Goal: Information Seeking & Learning: Learn about a topic

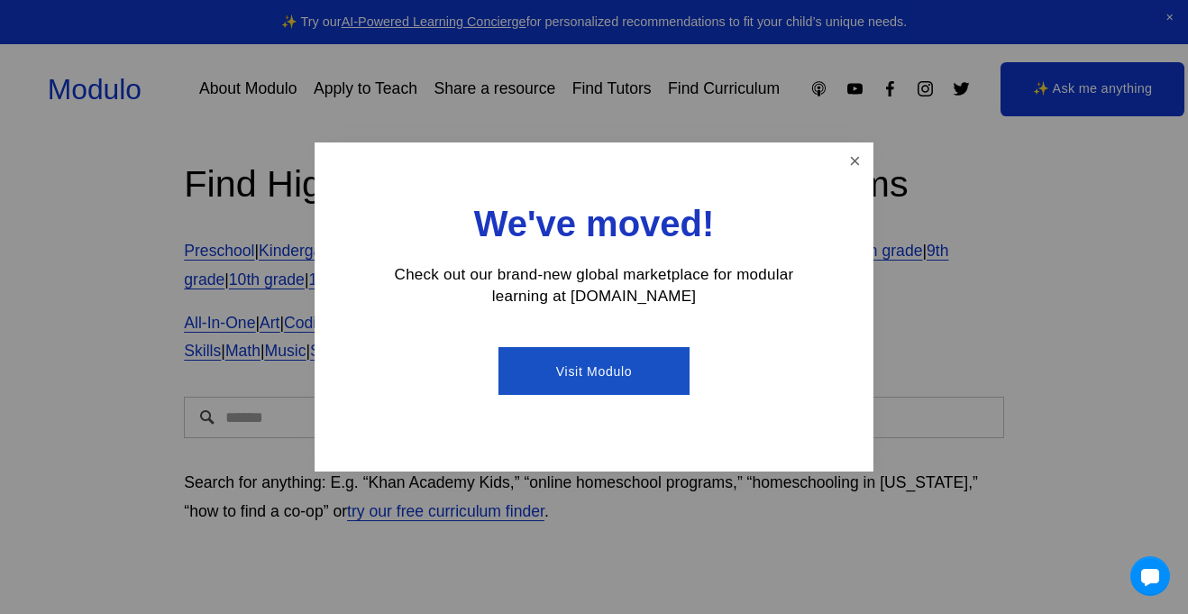
scroll to position [14, 0]
click at [867, 153] on link "Close" at bounding box center [855, 161] width 32 height 32
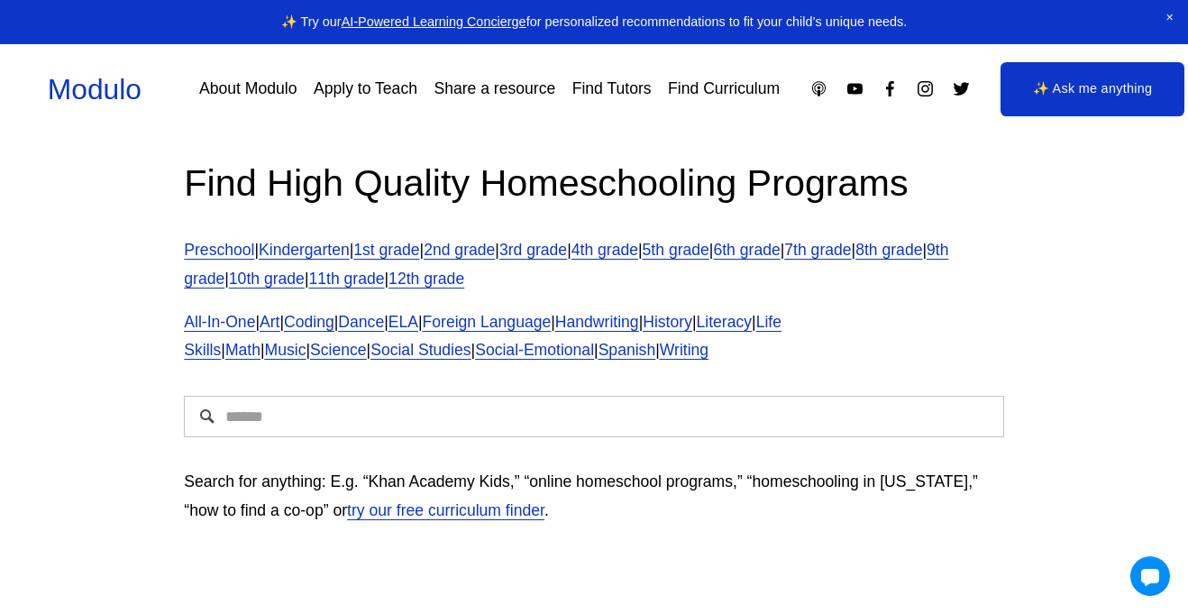
scroll to position [0, 0]
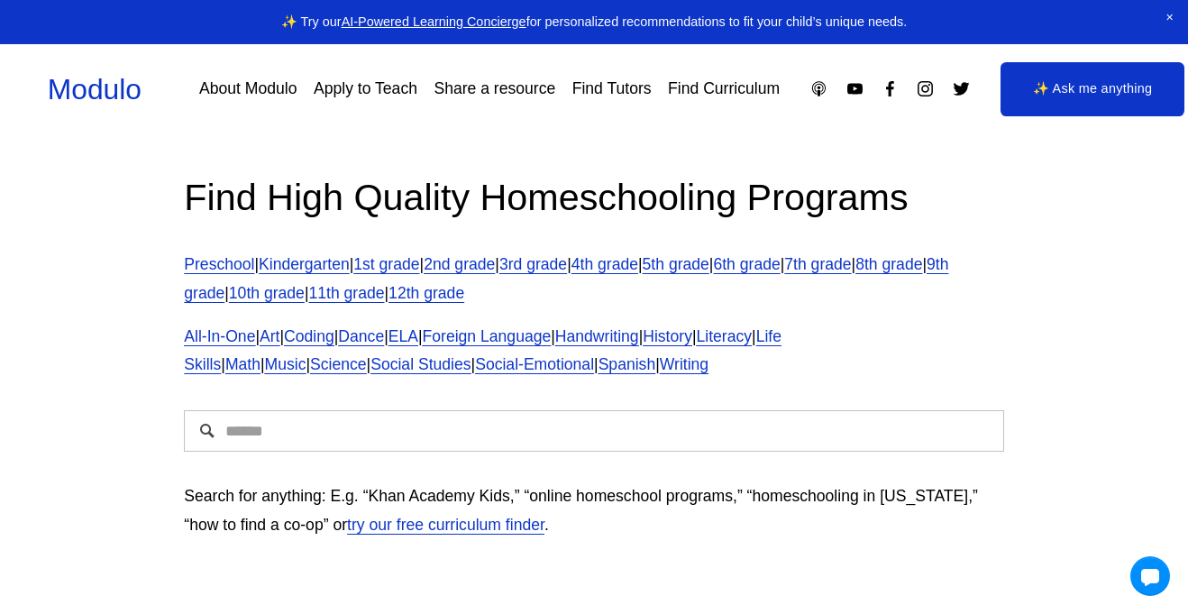
click at [574, 439] on input "Search" at bounding box center [593, 430] width 819 height 41
type input "**********"
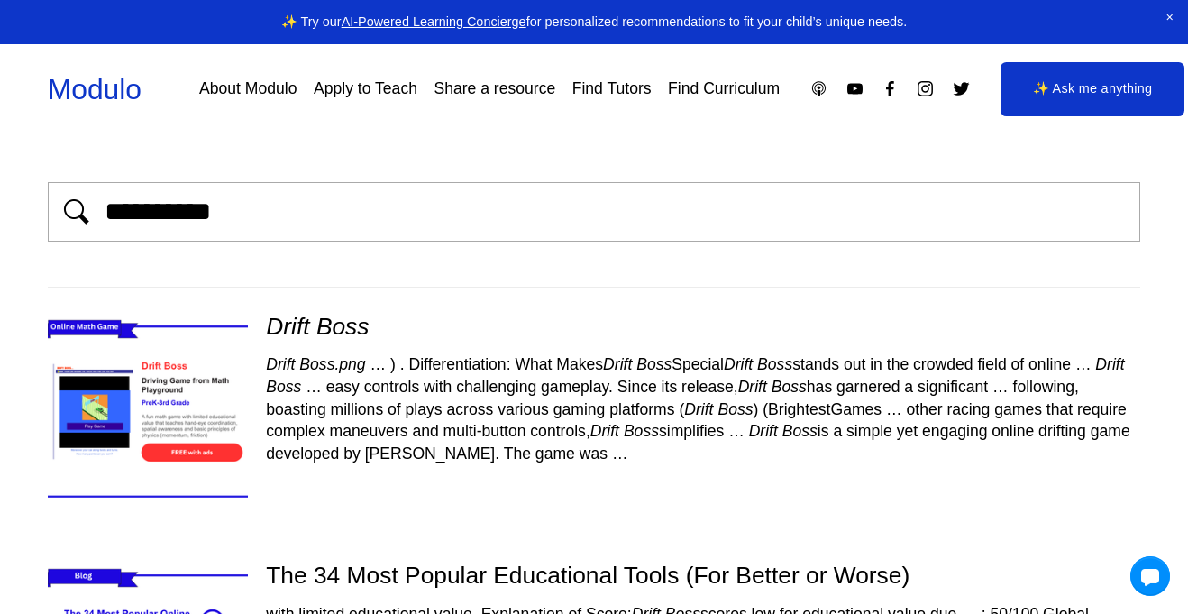
scroll to position [153, 0]
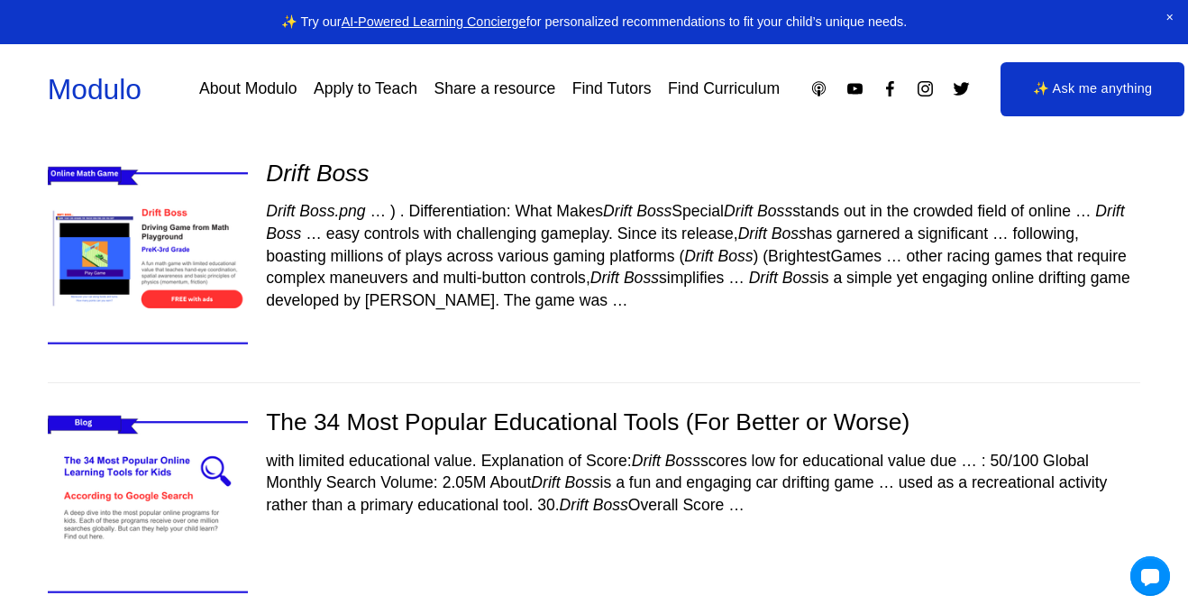
click at [158, 222] on img at bounding box center [147, 258] width 239 height 201
